Goal: Information Seeking & Learning: Learn about a topic

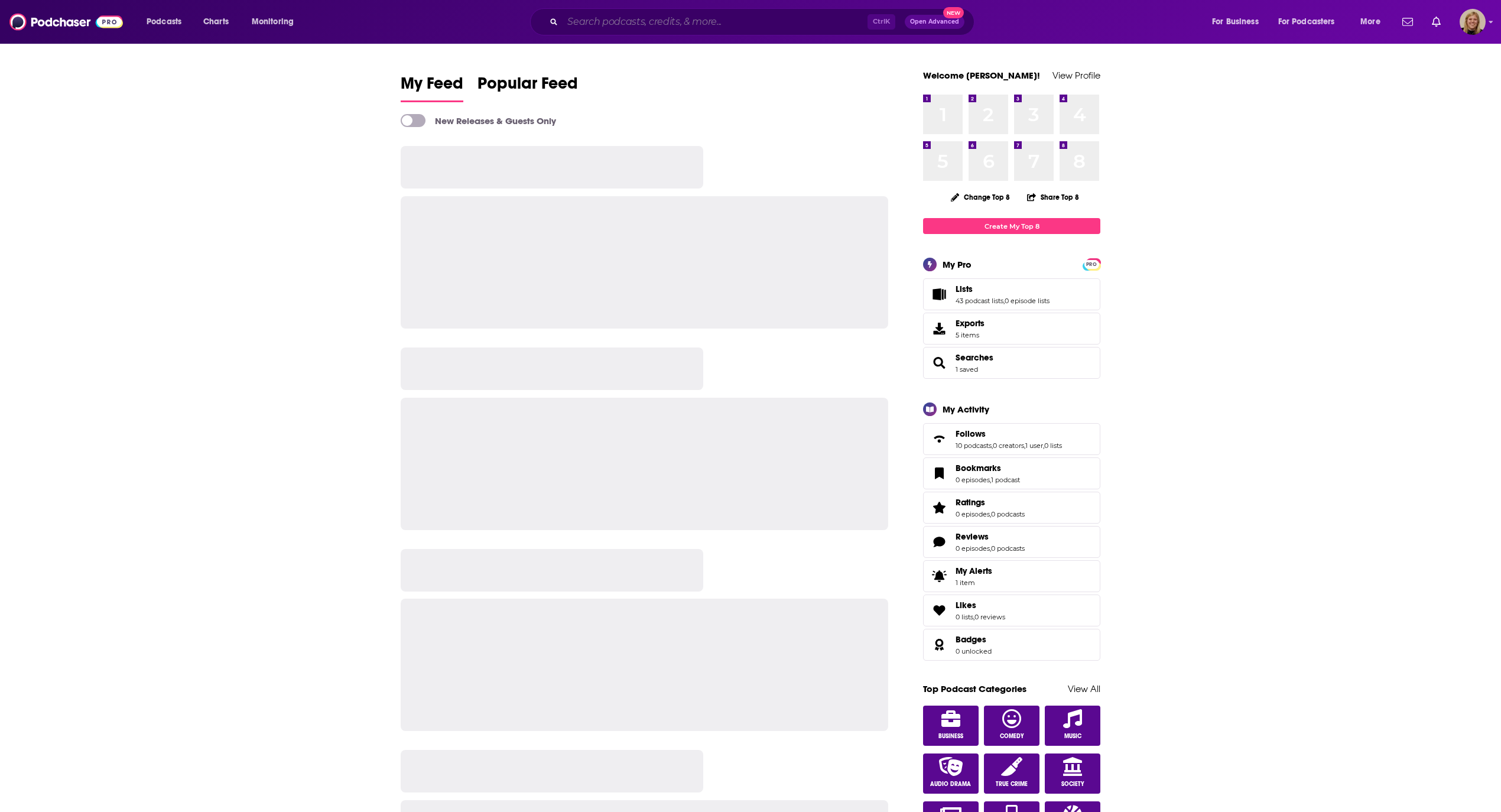
click at [668, 23] on input "Search podcasts, credits, & more..." at bounding box center [715, 22] width 305 height 19
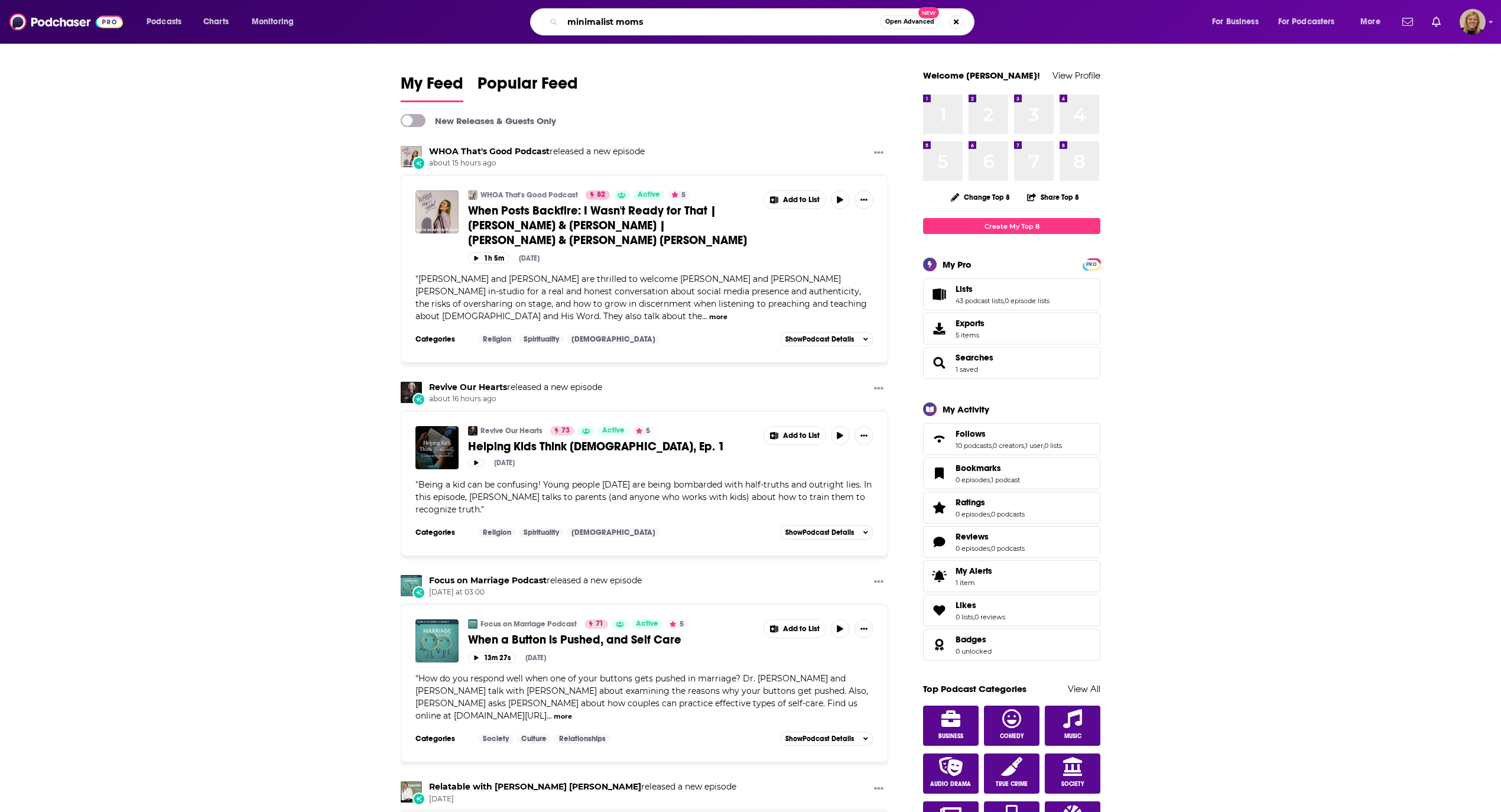
type input "minimalist moms"
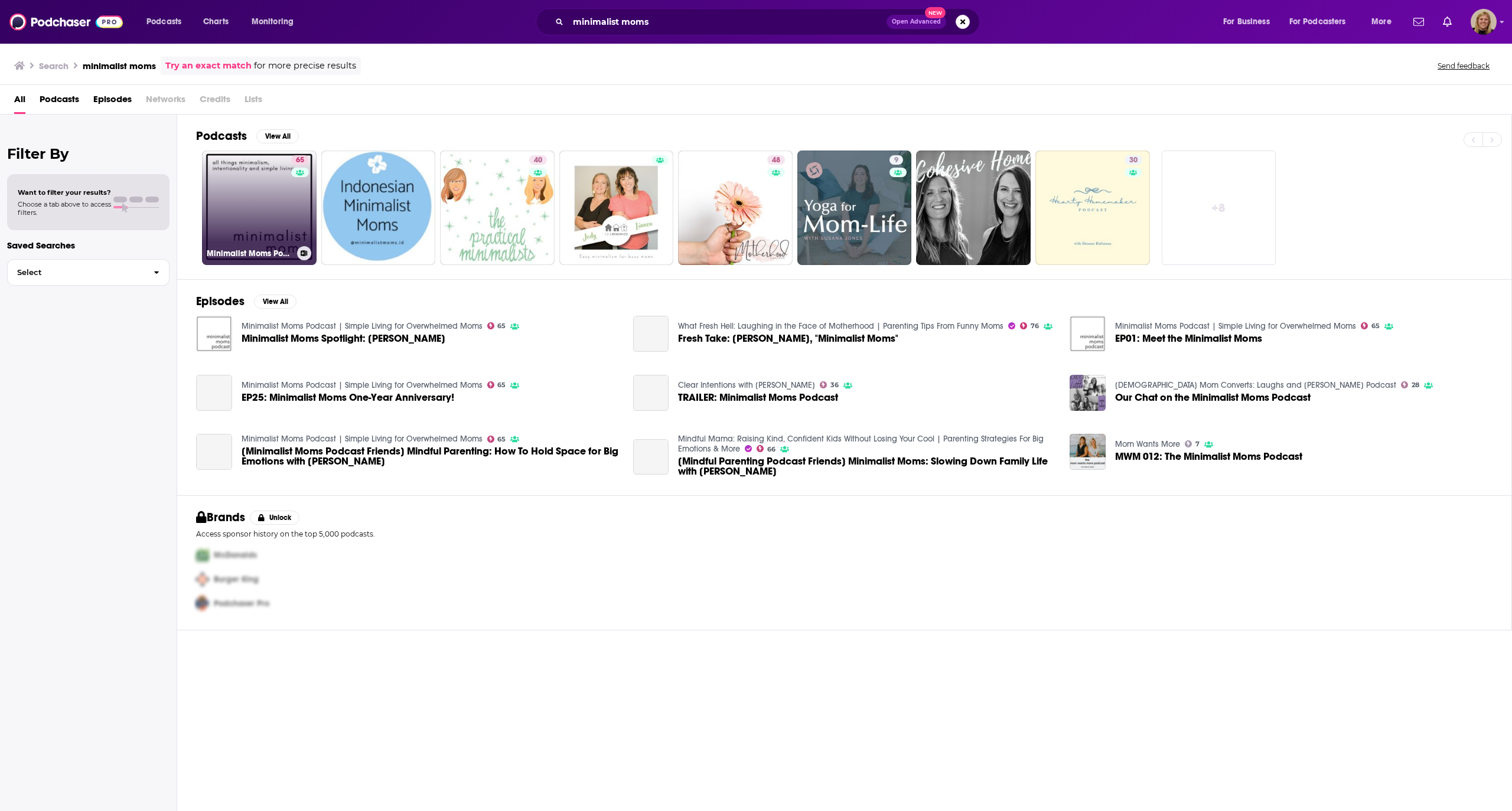
click at [277, 205] on link "65 Minimalist Moms Podcast | Simple Living for Overwhelmed Moms" at bounding box center [259, 208] width 114 height 114
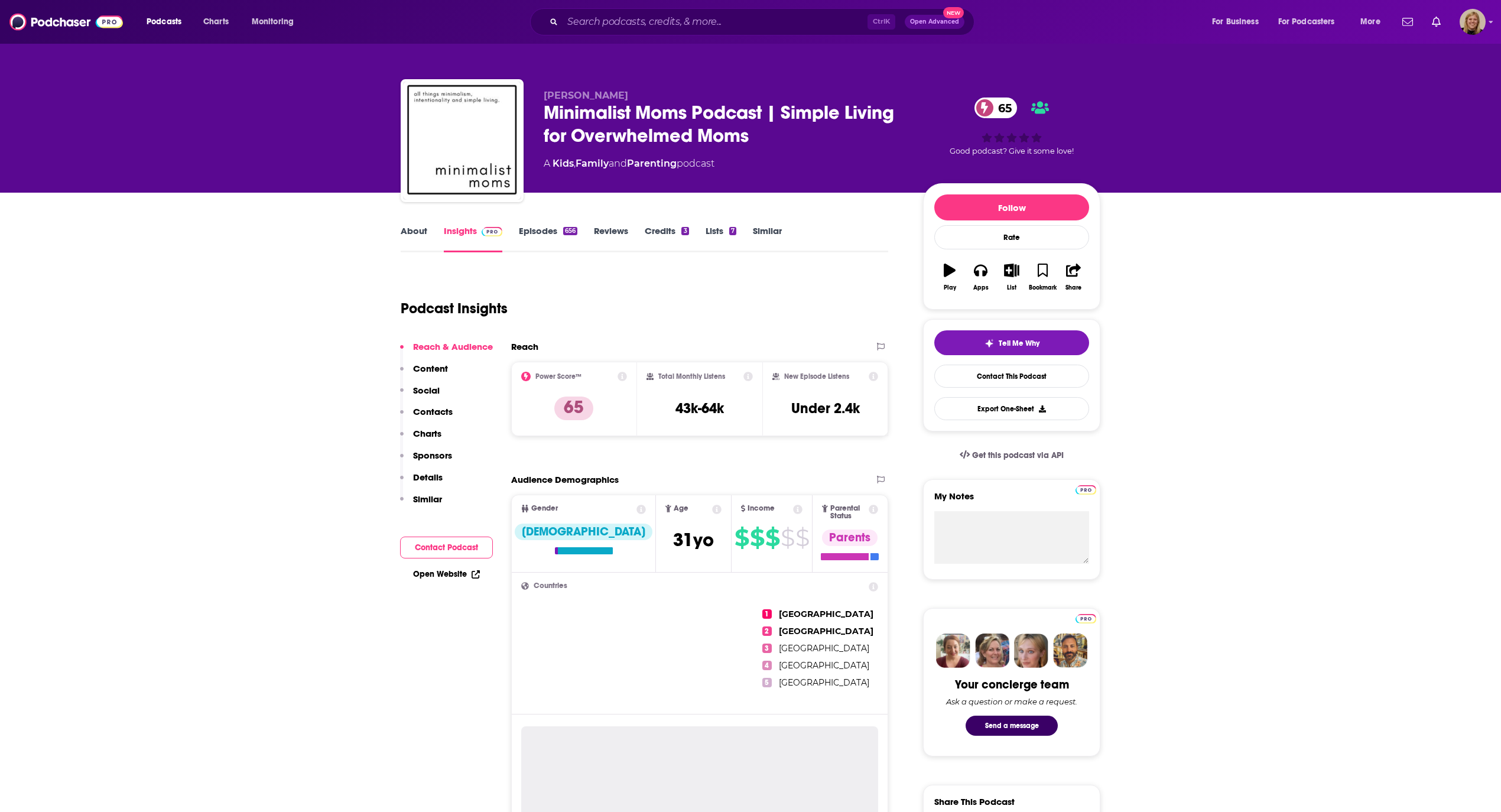
click at [413, 237] on link "About" at bounding box center [414, 239] width 26 height 27
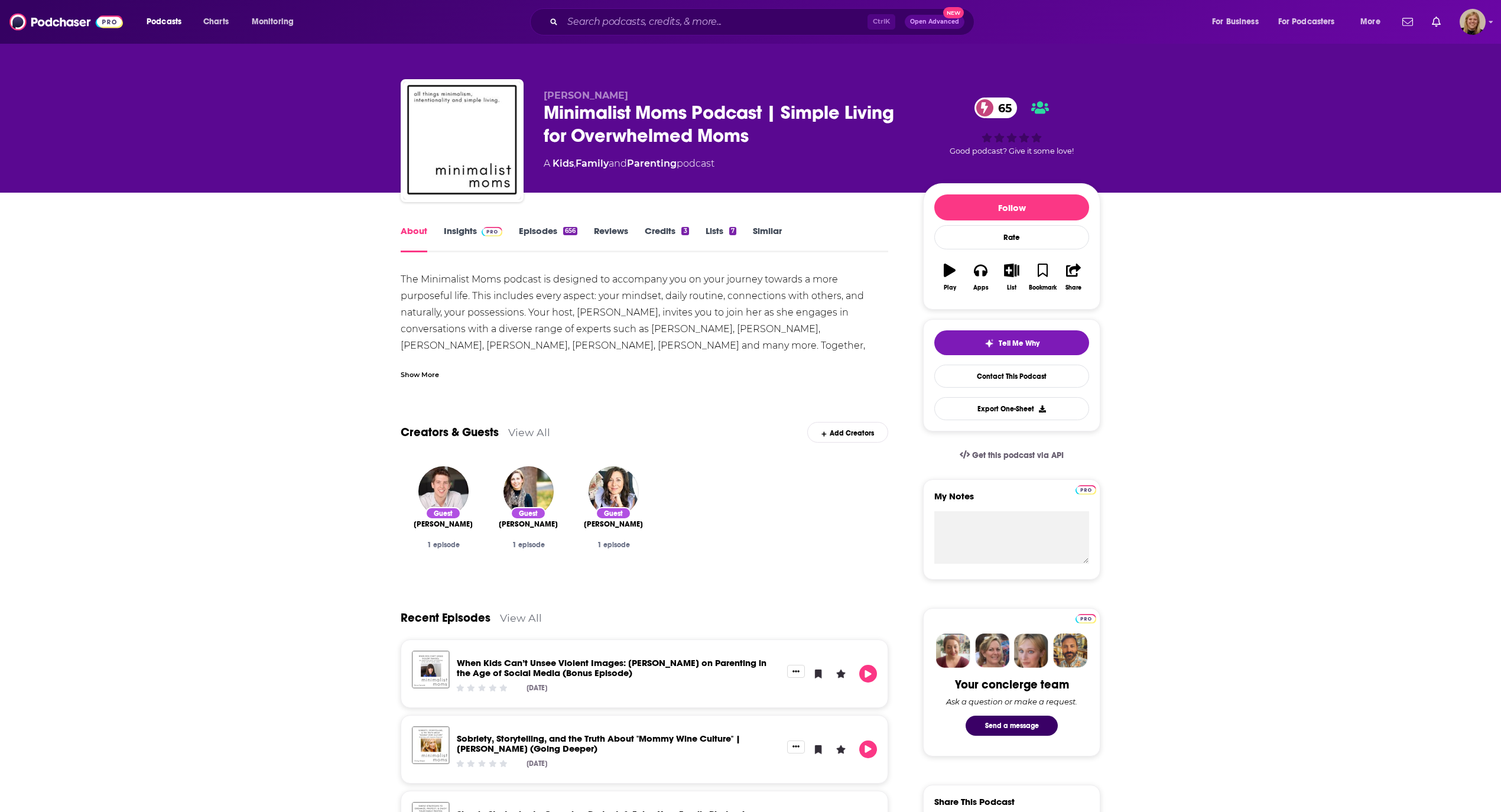
click at [411, 374] on div "Show More" at bounding box center [420, 373] width 38 height 11
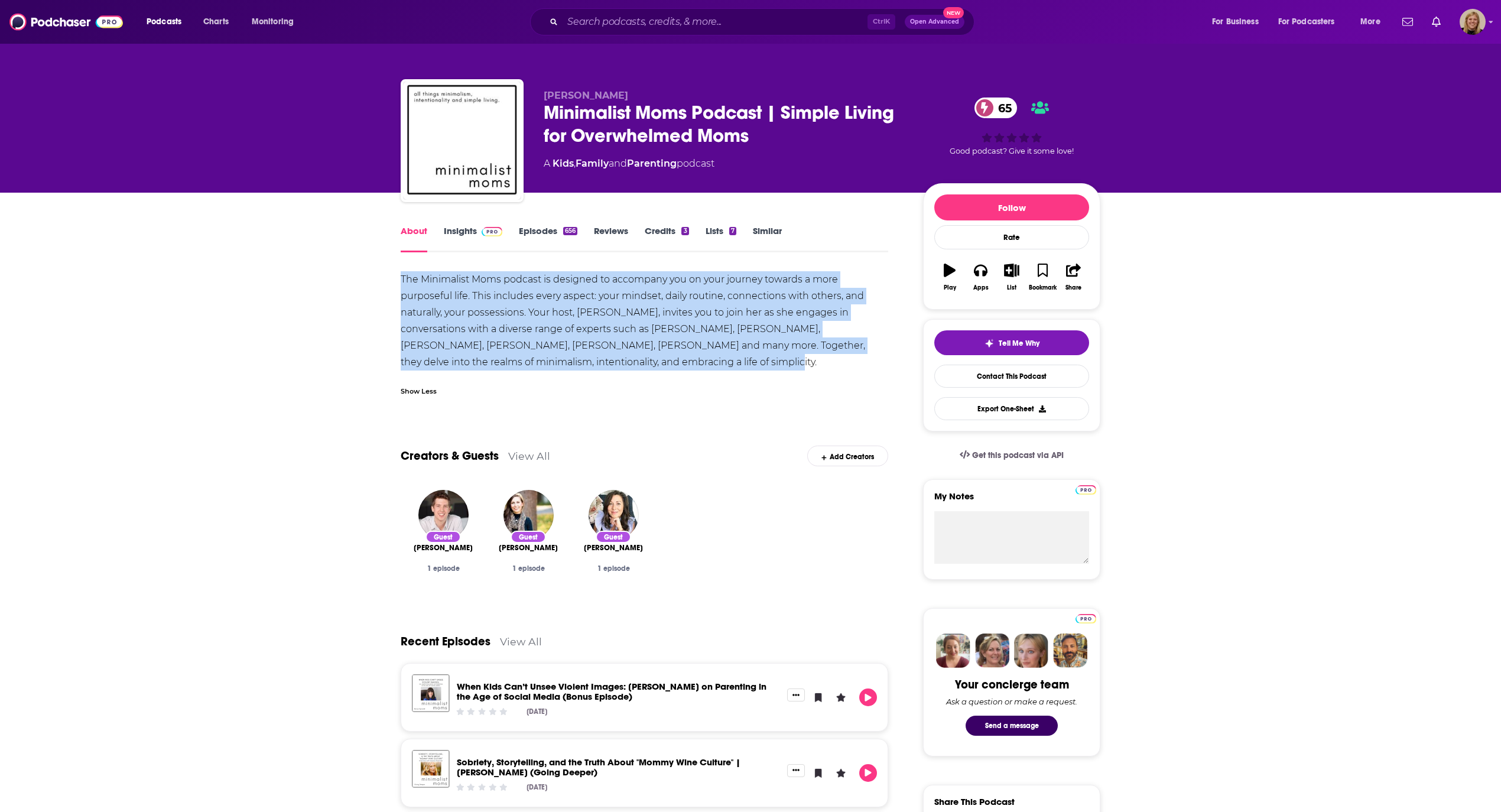
drag, startPoint x: 380, startPoint y: 273, endPoint x: 719, endPoint y: 364, distance: 351.0
copy div "The Minimalist Moms podcast is designed to accompany you on your journey toward…"
click at [651, 23] on input "Search podcasts, credits, & more..." at bounding box center [715, 22] width 305 height 19
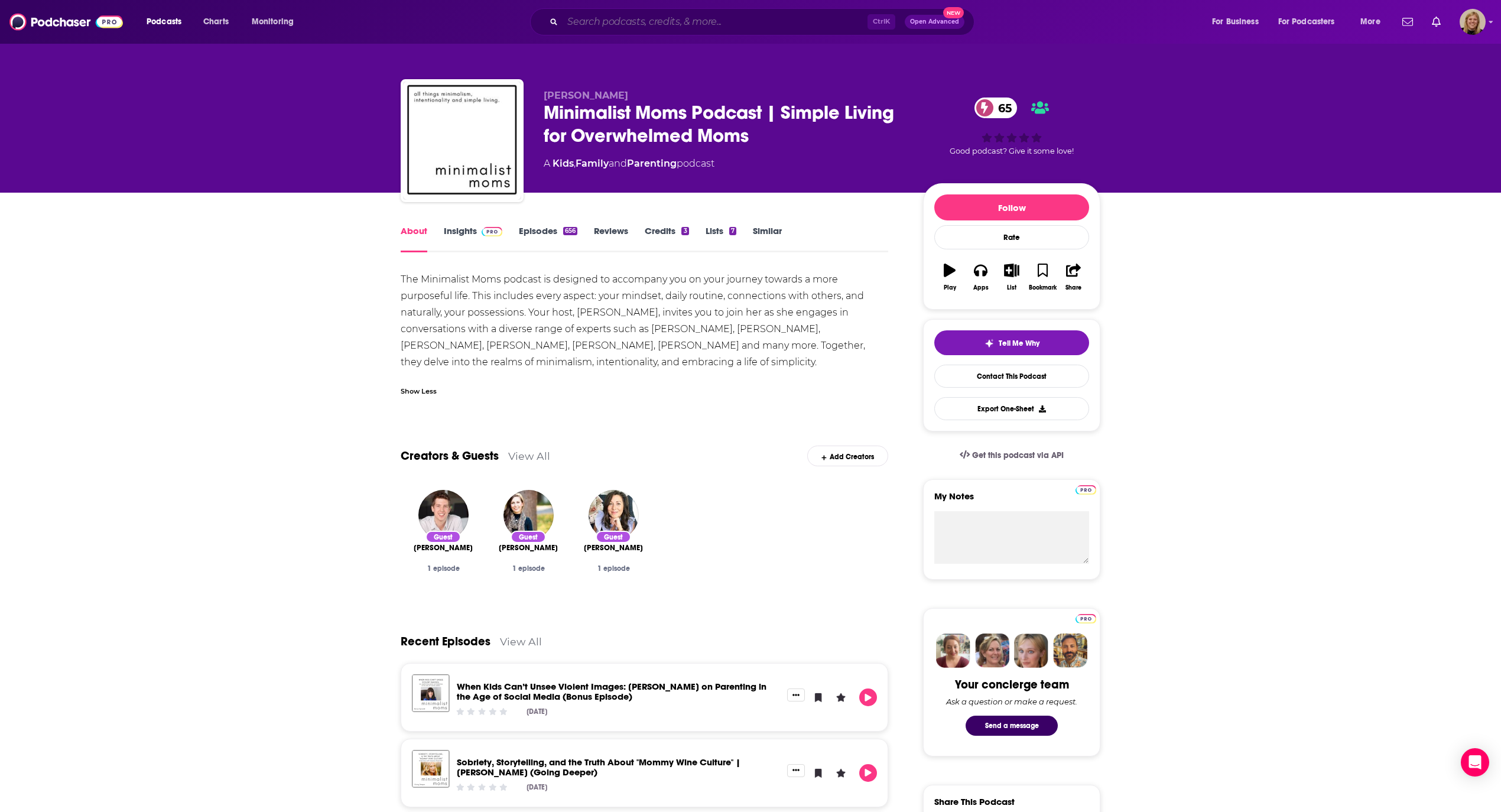
click at [607, 27] on input "Search podcasts, credits, & more..." at bounding box center [715, 22] width 305 height 19
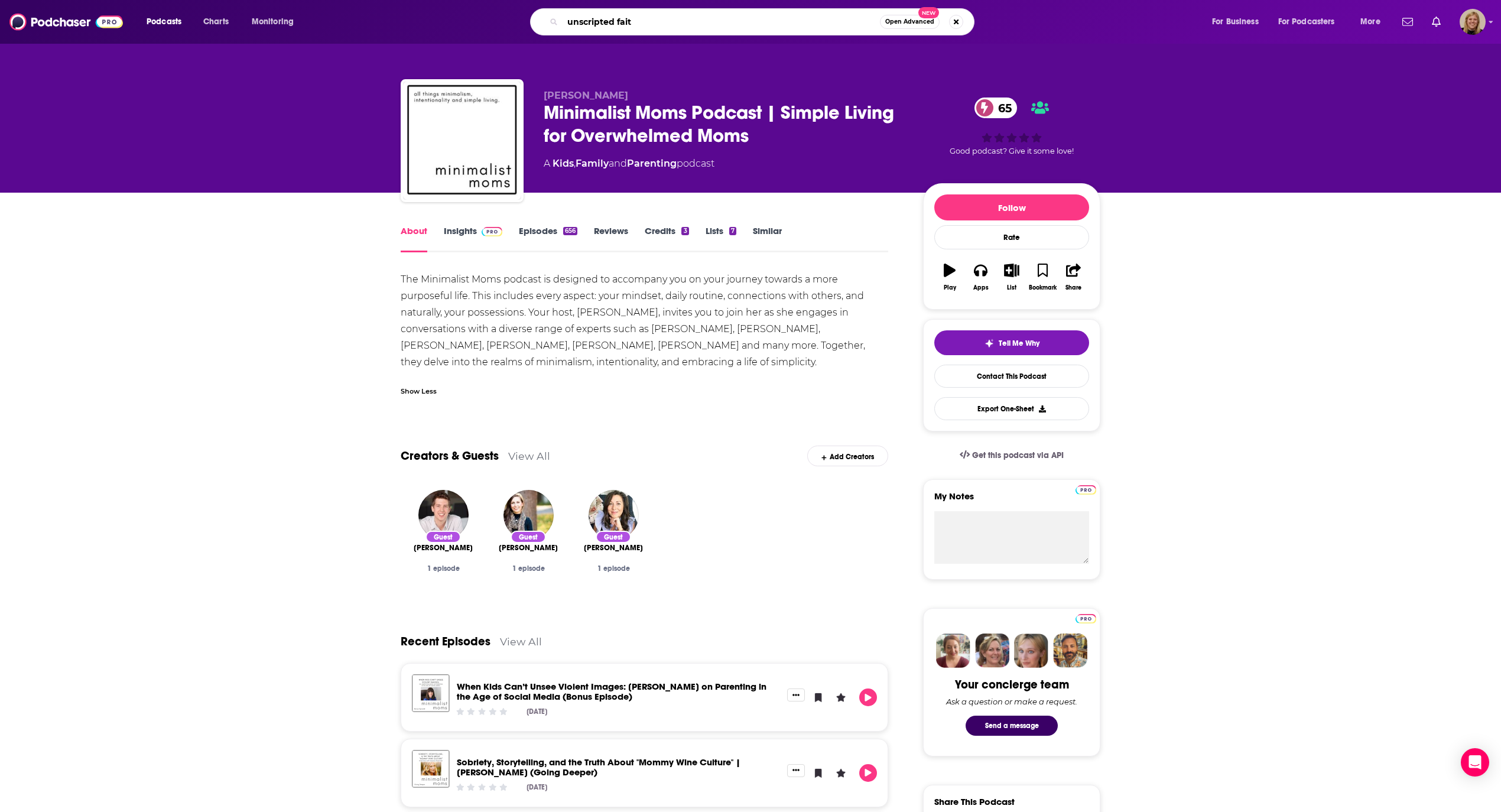
type input "unscripted faith"
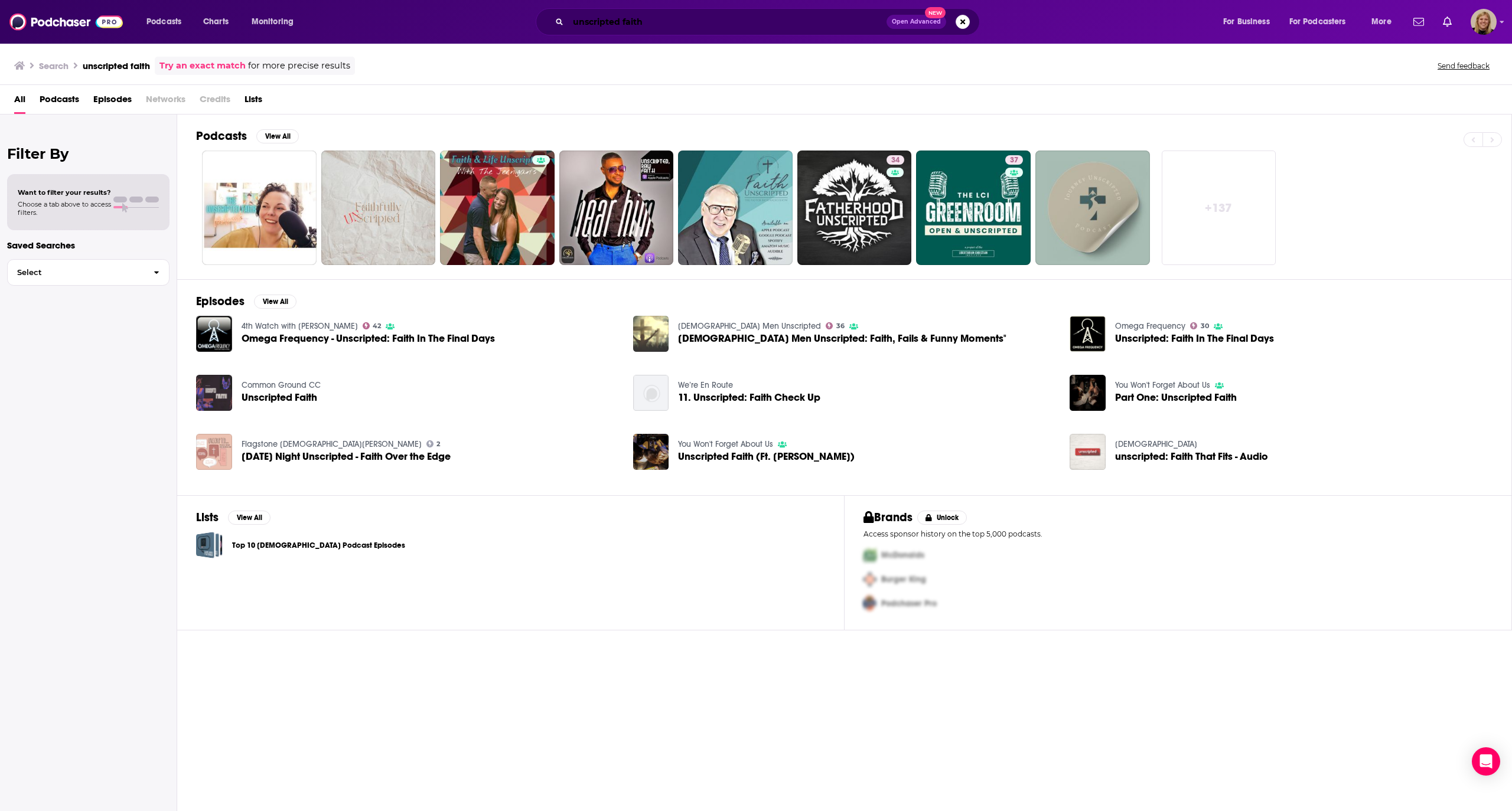
click at [691, 17] on input "unscripted faith" at bounding box center [727, 22] width 318 height 19
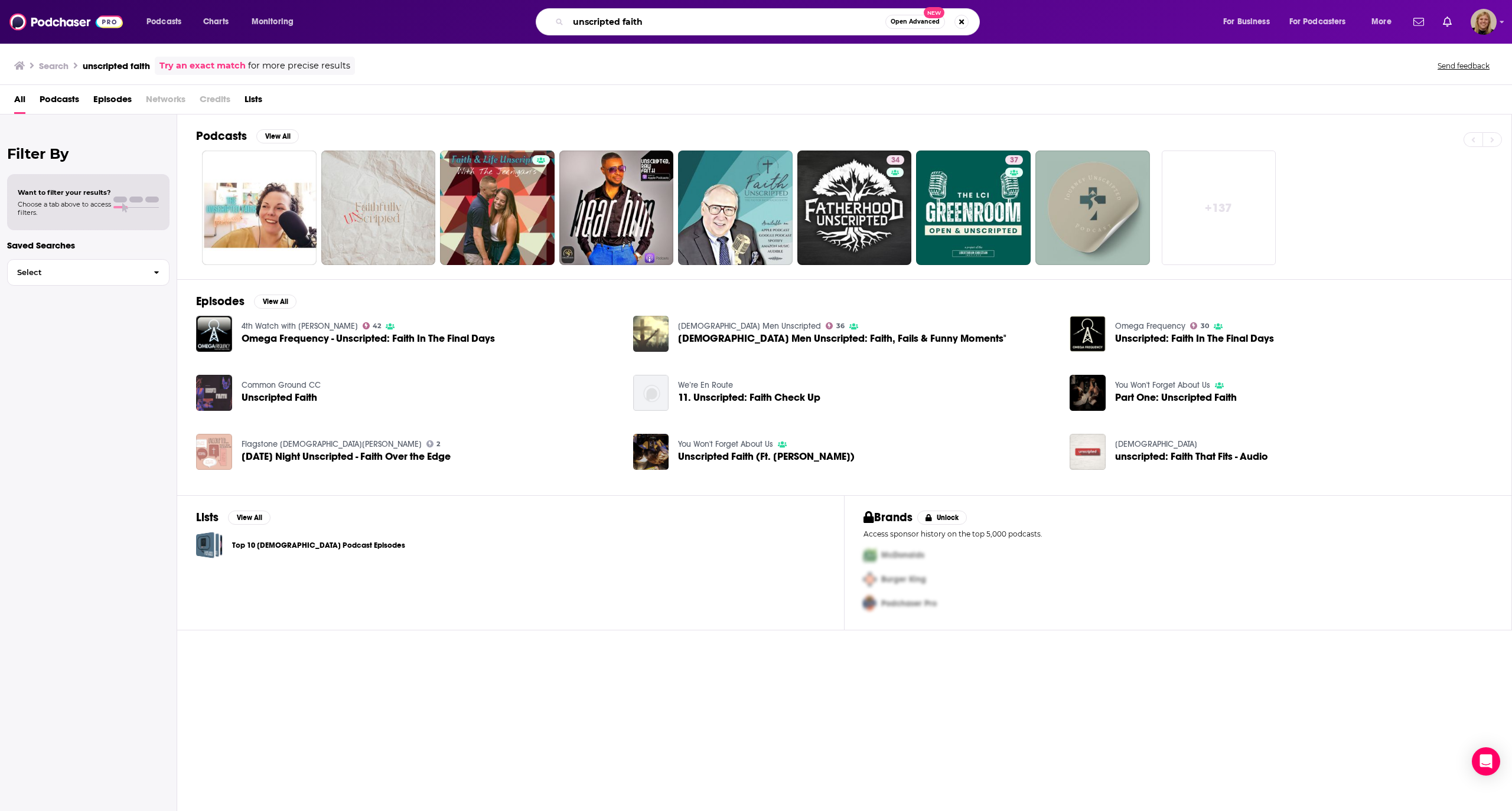
click at [691, 17] on input "unscripted faith" at bounding box center [726, 22] width 317 height 19
